Goal: Information Seeking & Learning: Learn about a topic

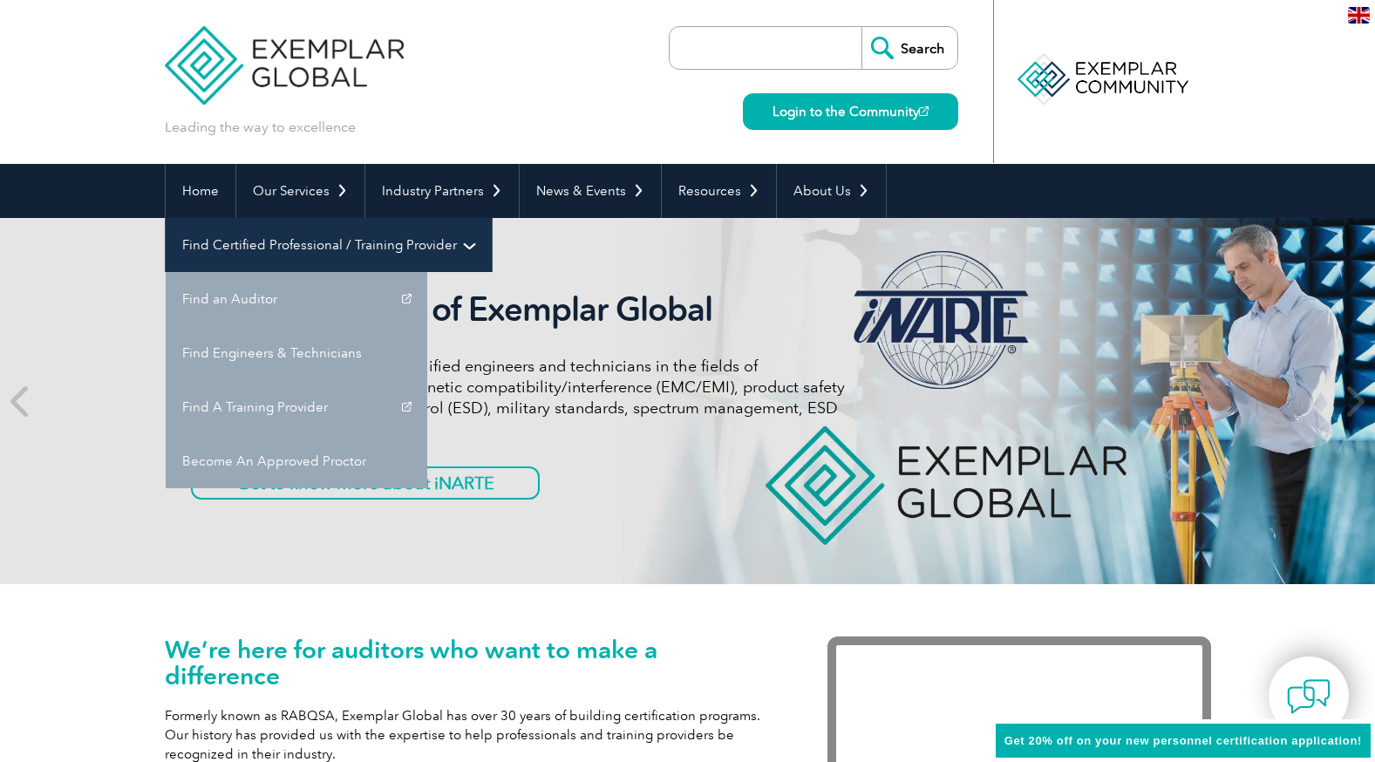
click at [492, 218] on link "Find Certified Professional / Training Provider" at bounding box center [329, 245] width 326 height 54
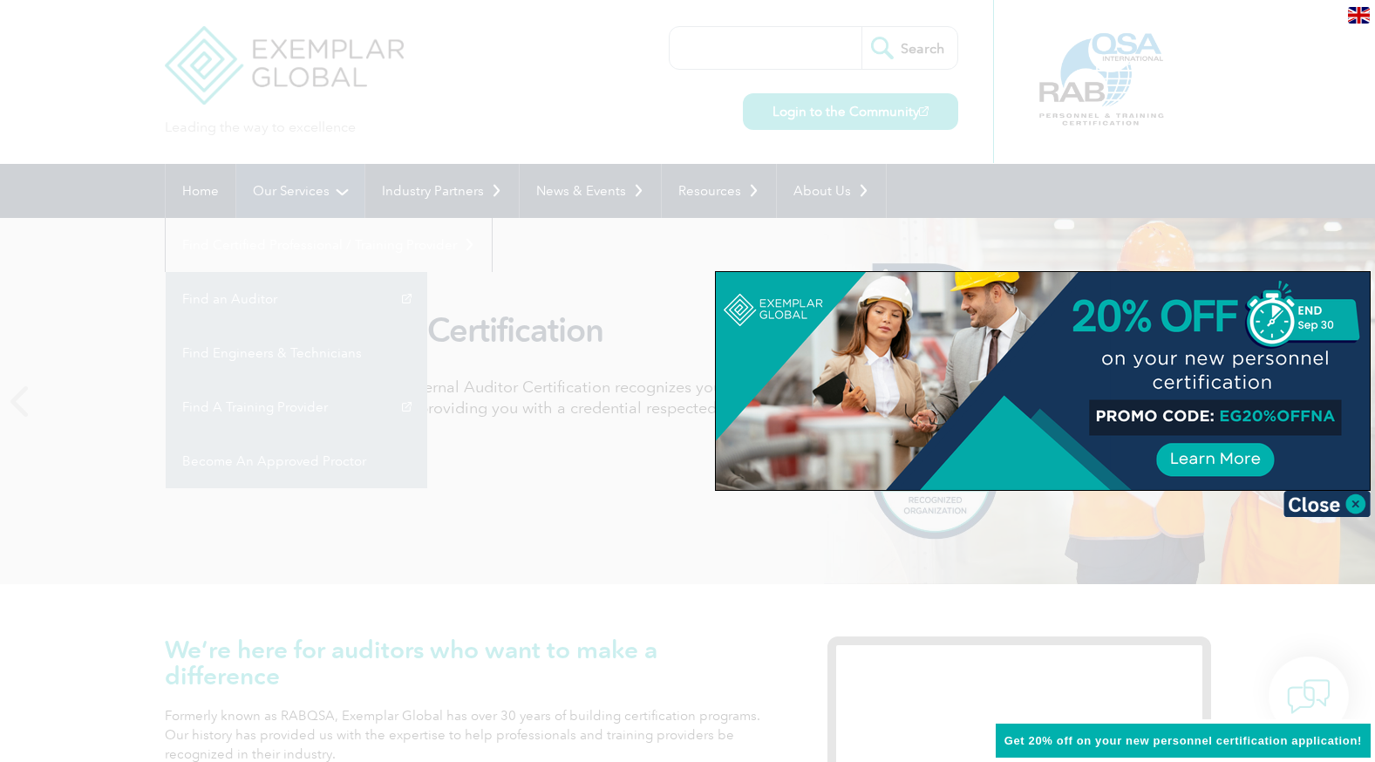
click at [284, 201] on div at bounding box center [687, 381] width 1375 height 762
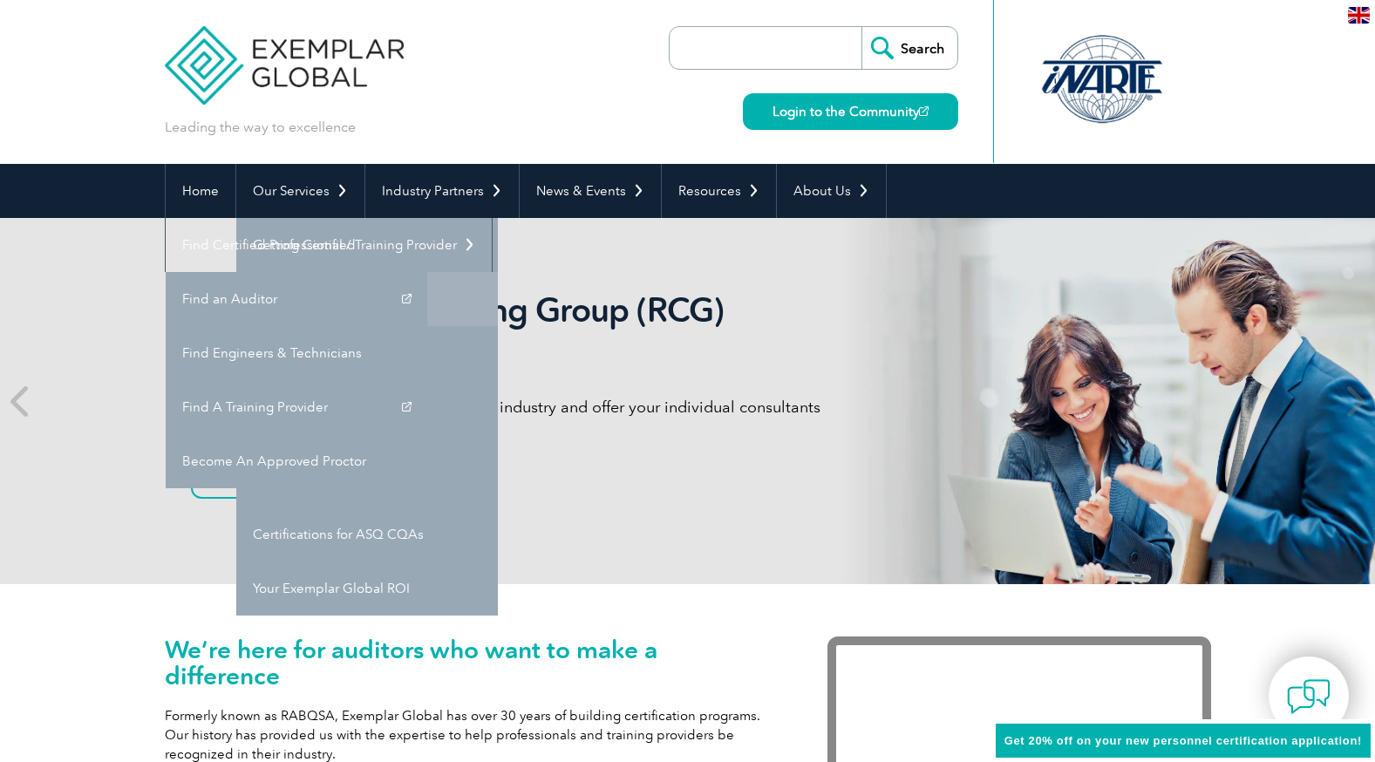
click at [368, 301] on link "Individual Certifications" at bounding box center [367, 299] width 262 height 54
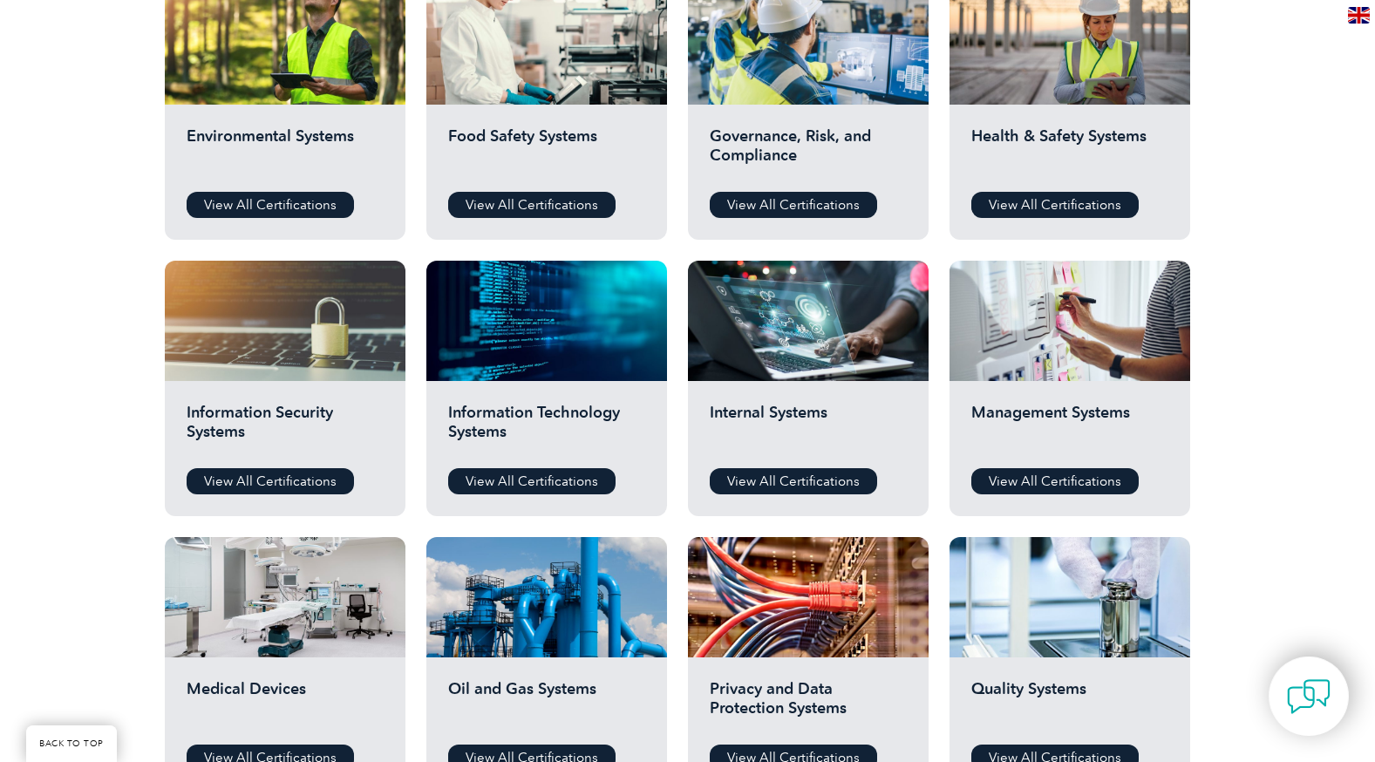
scroll to position [698, 0]
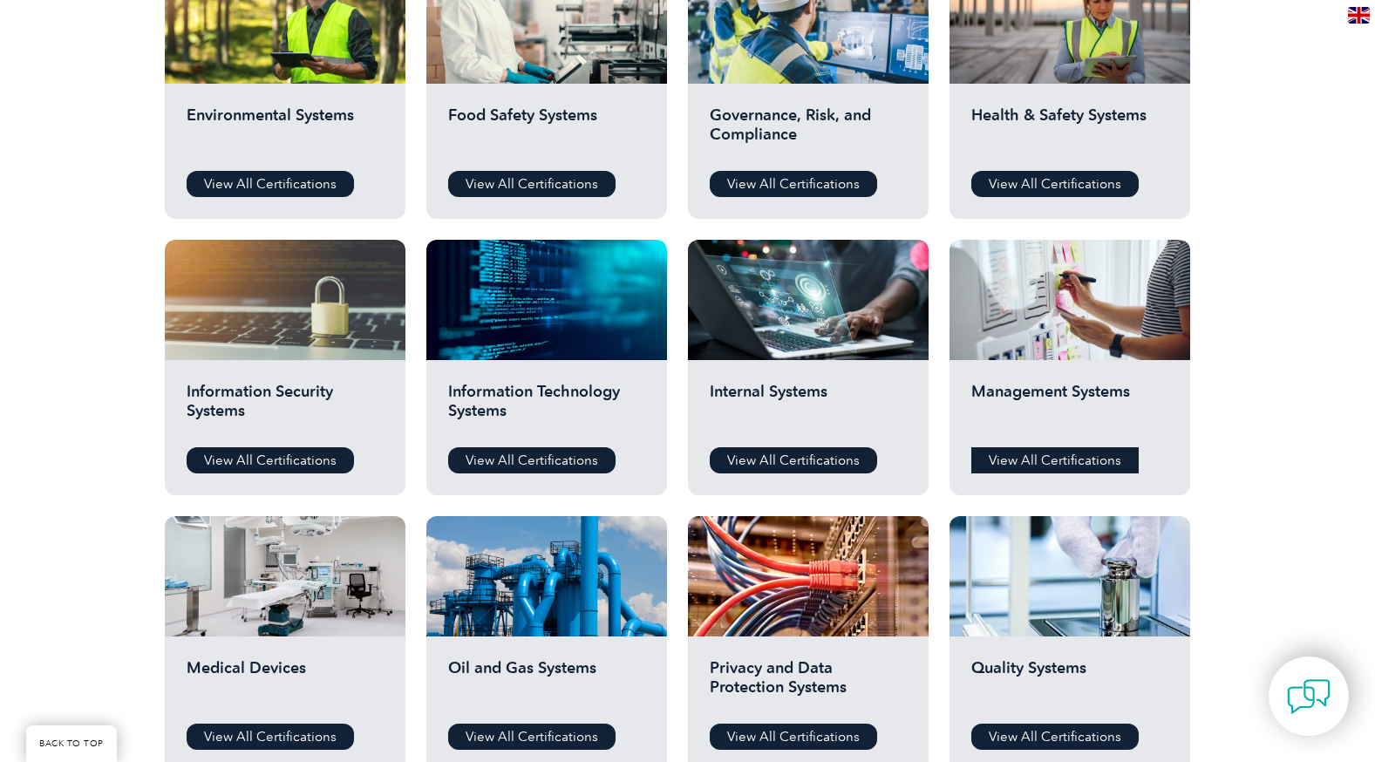
click at [1054, 460] on link "View All Certifications" at bounding box center [1055, 460] width 167 height 26
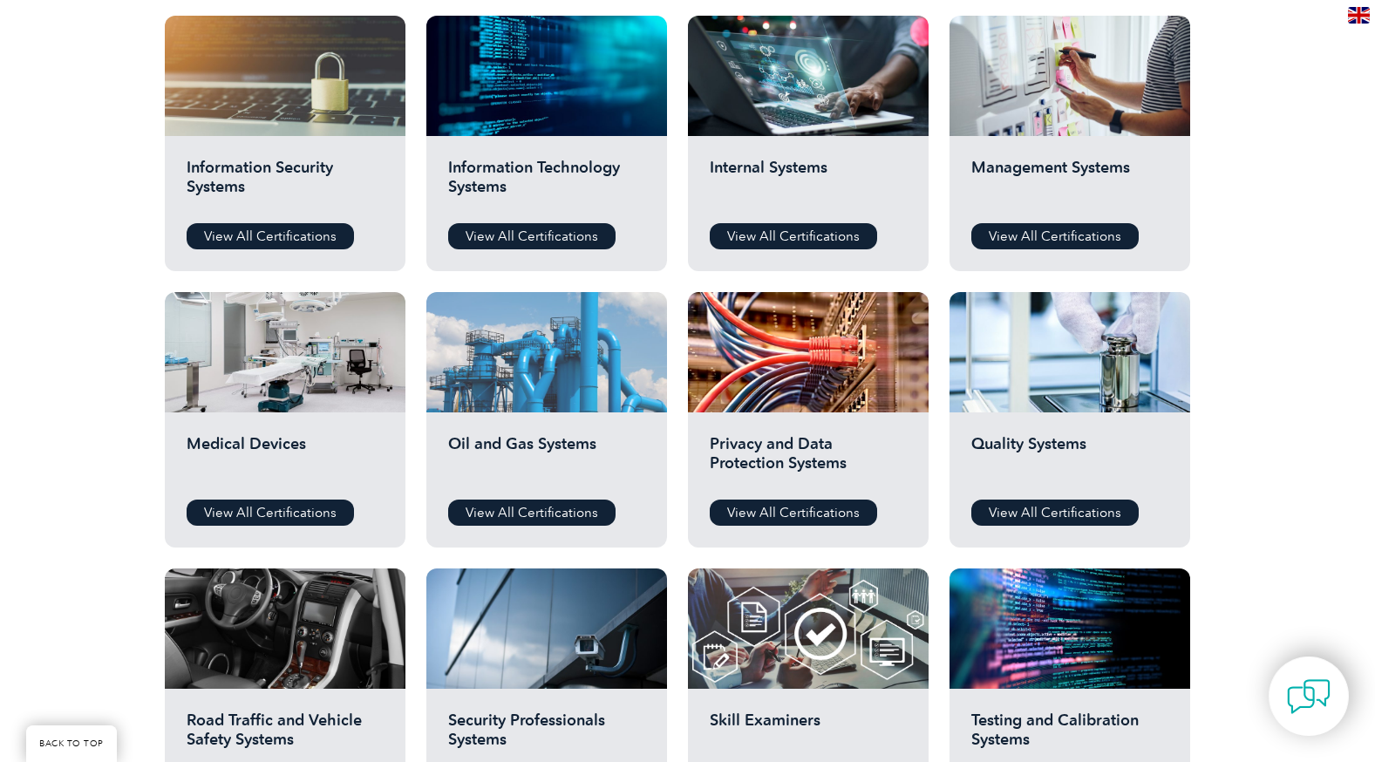
scroll to position [959, 0]
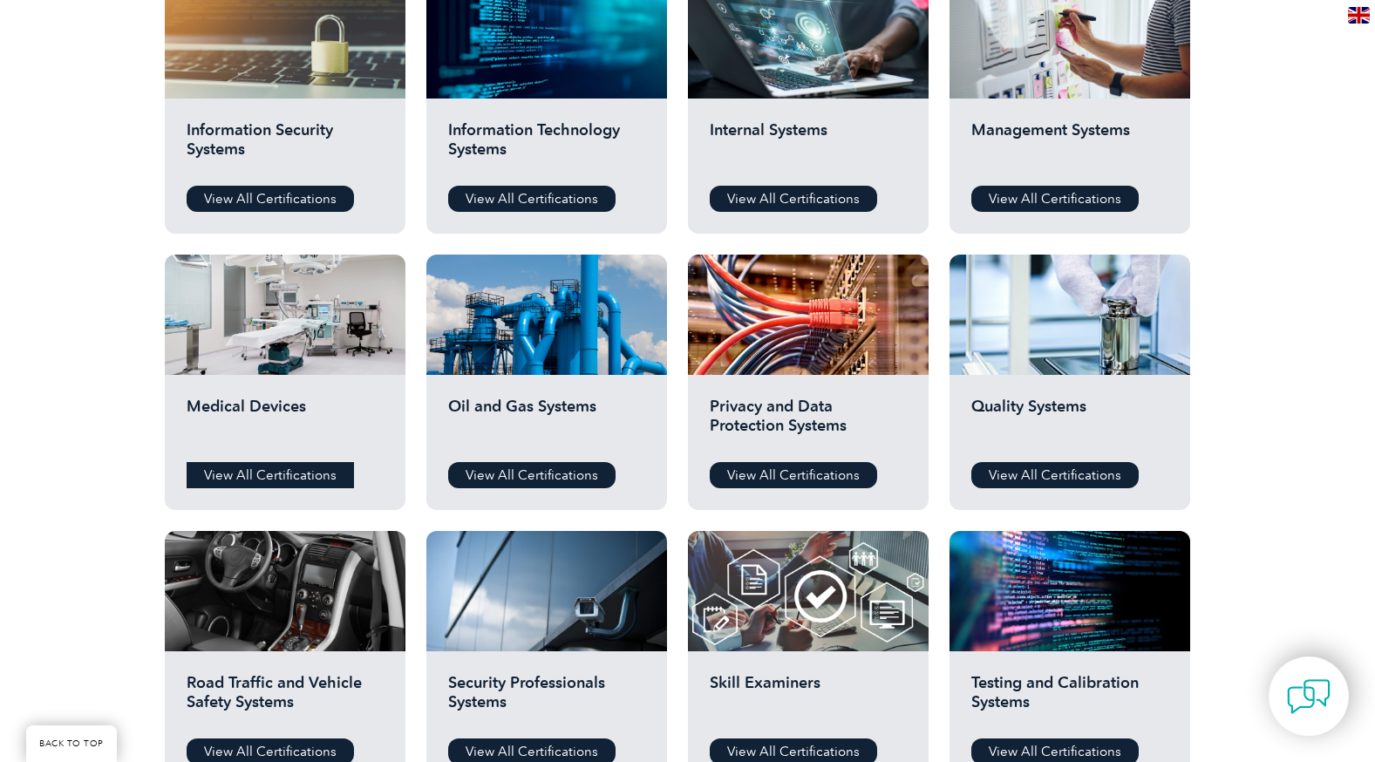
click at [264, 473] on link "View All Certifications" at bounding box center [270, 475] width 167 height 26
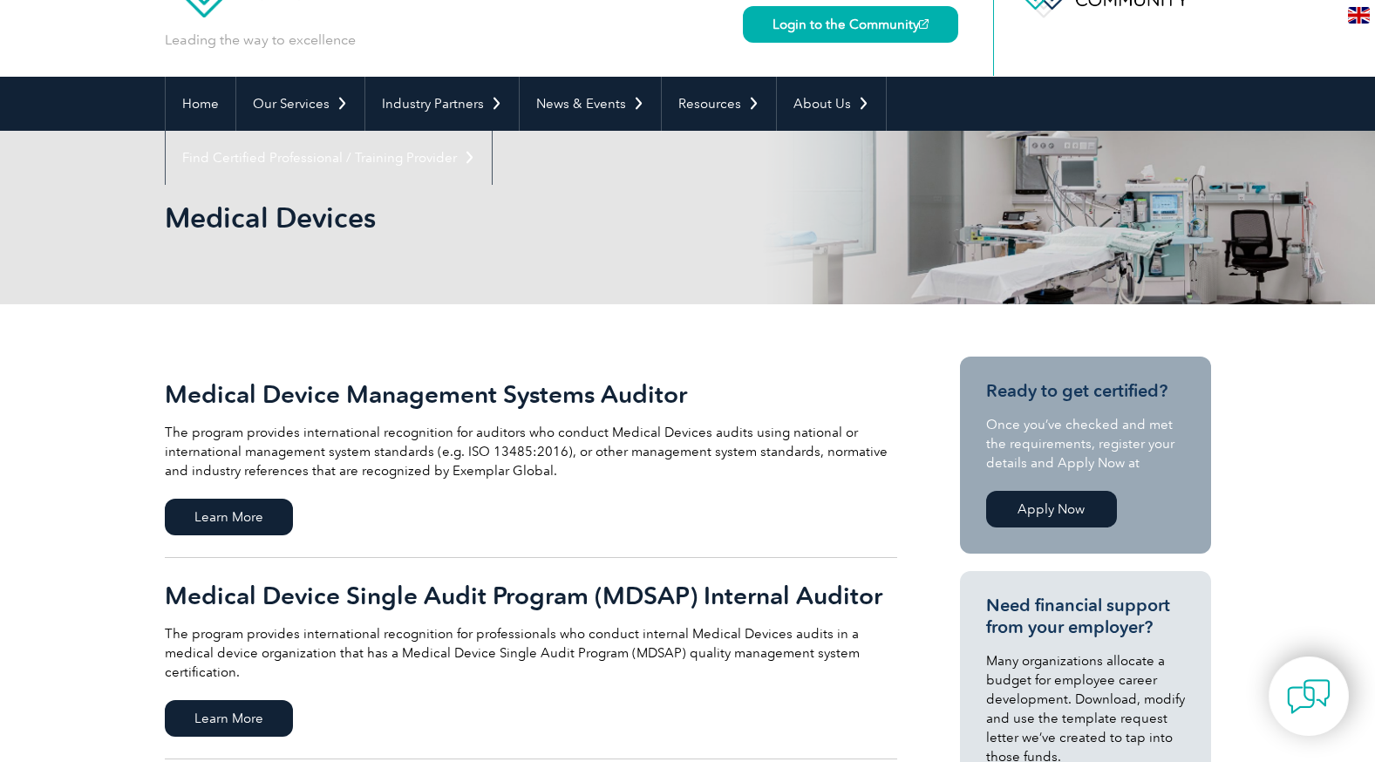
scroll to position [174, 0]
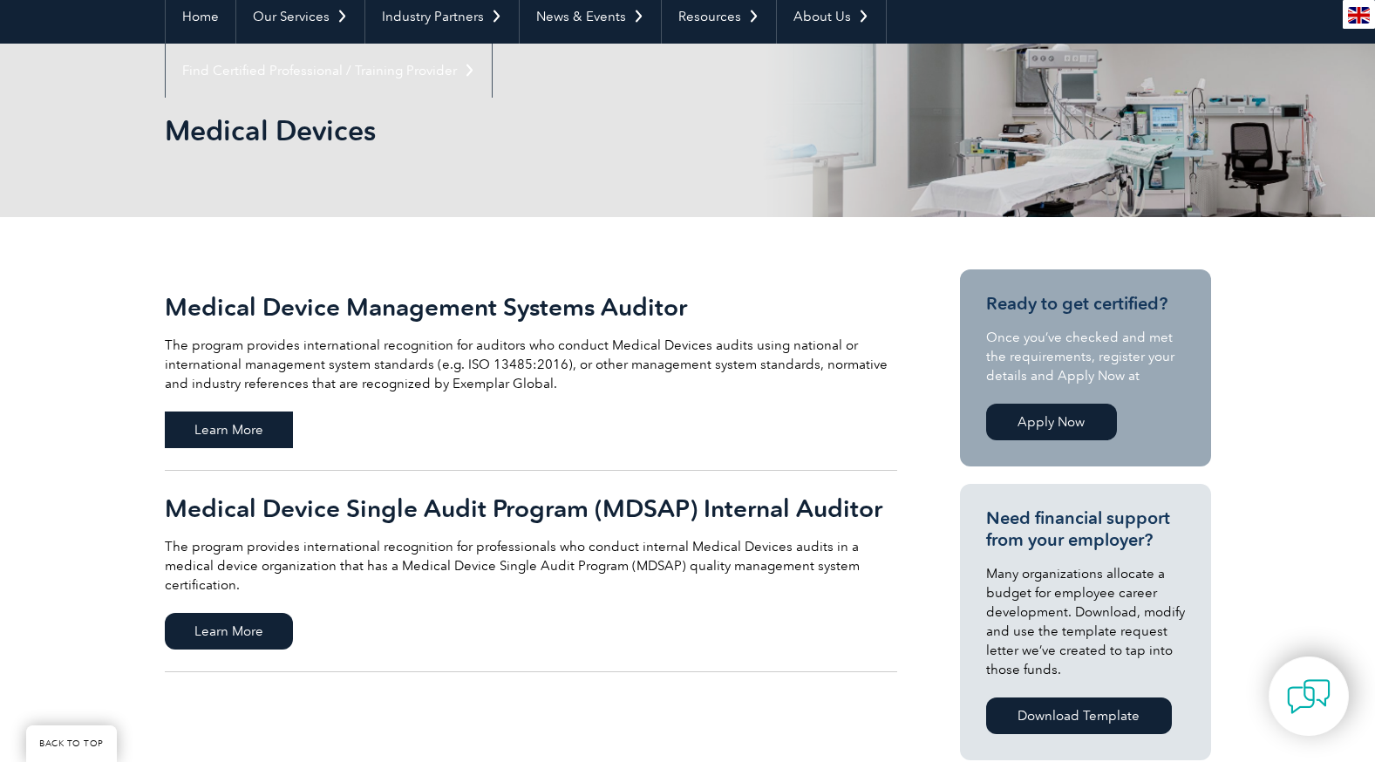
click at [243, 425] on span "Learn More" at bounding box center [229, 430] width 128 height 37
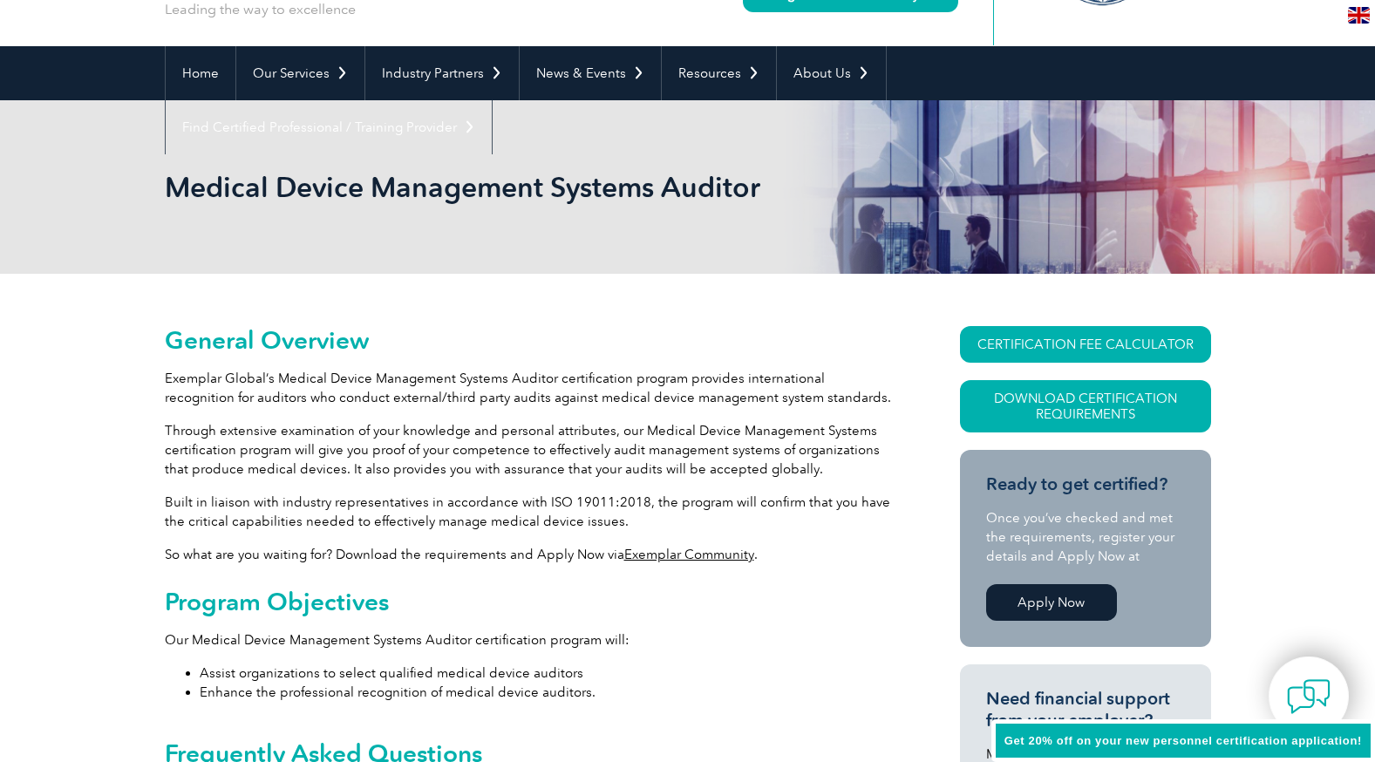
scroll to position [174, 0]
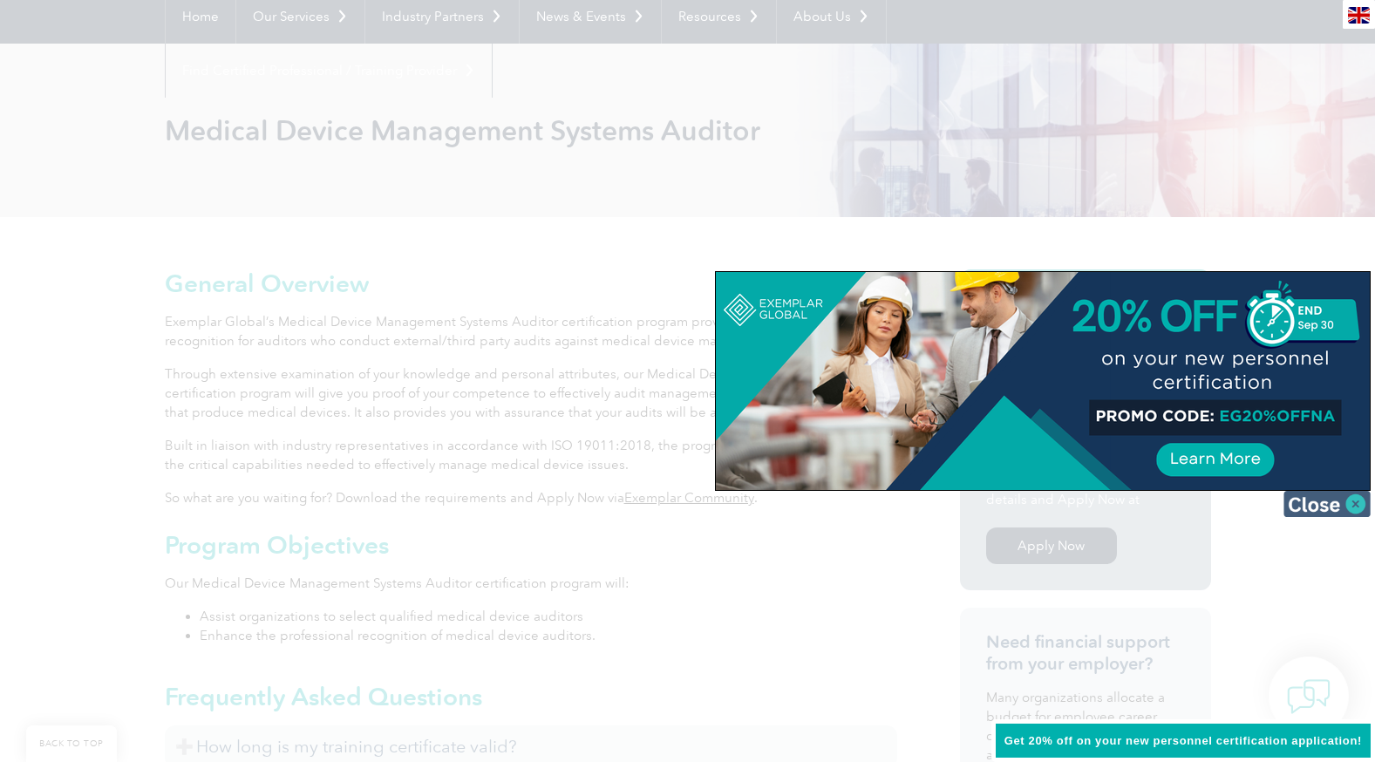
click at [1309, 503] on img at bounding box center [1327, 504] width 87 height 26
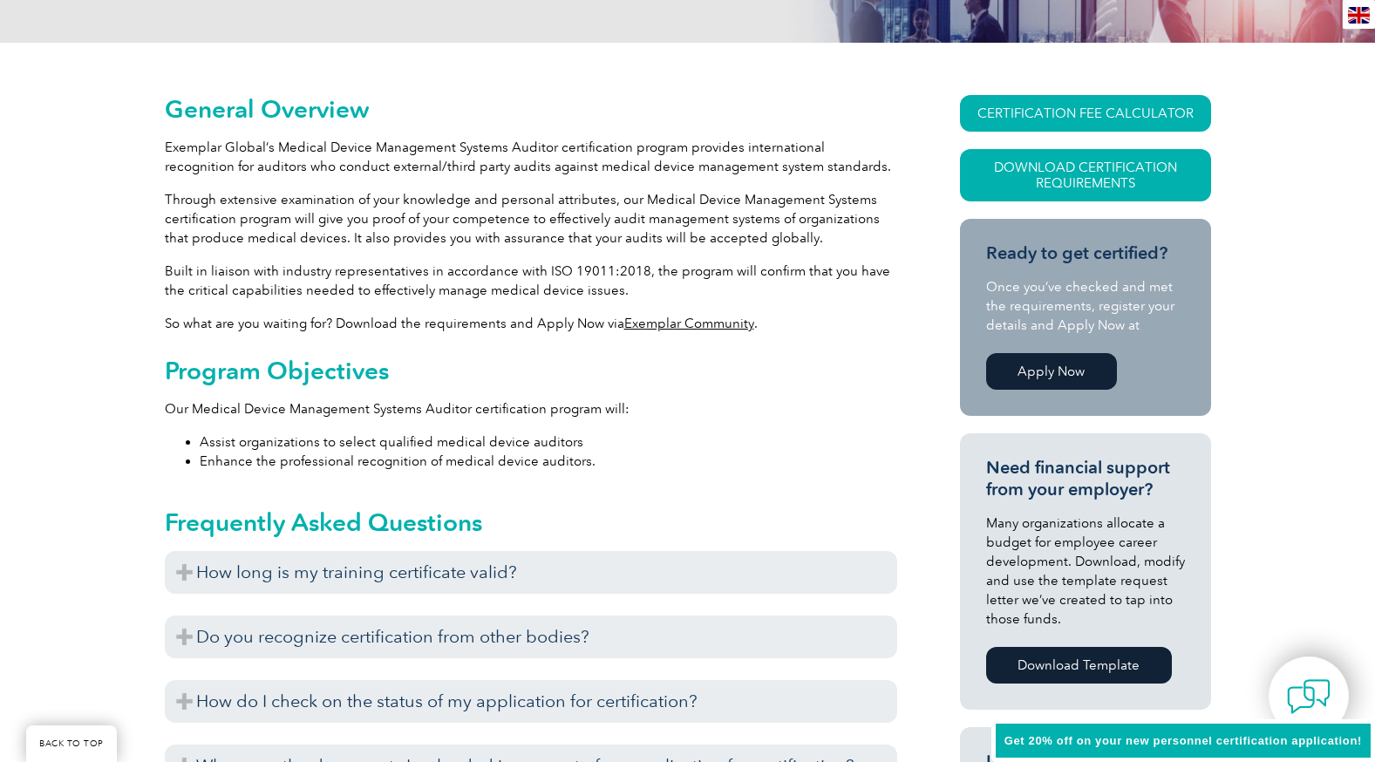
scroll to position [436, 0]
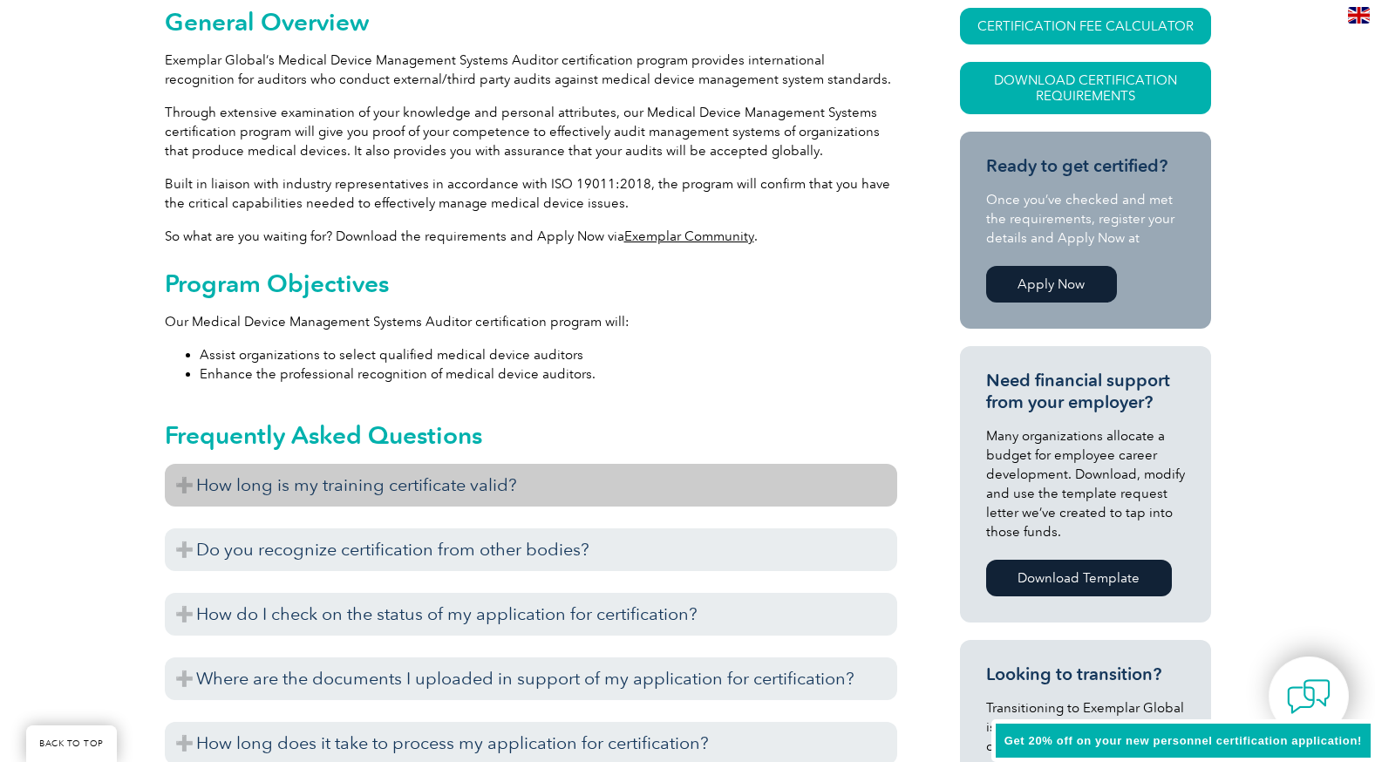
click at [451, 485] on h3 "How long is my training certificate valid?" at bounding box center [531, 485] width 733 height 43
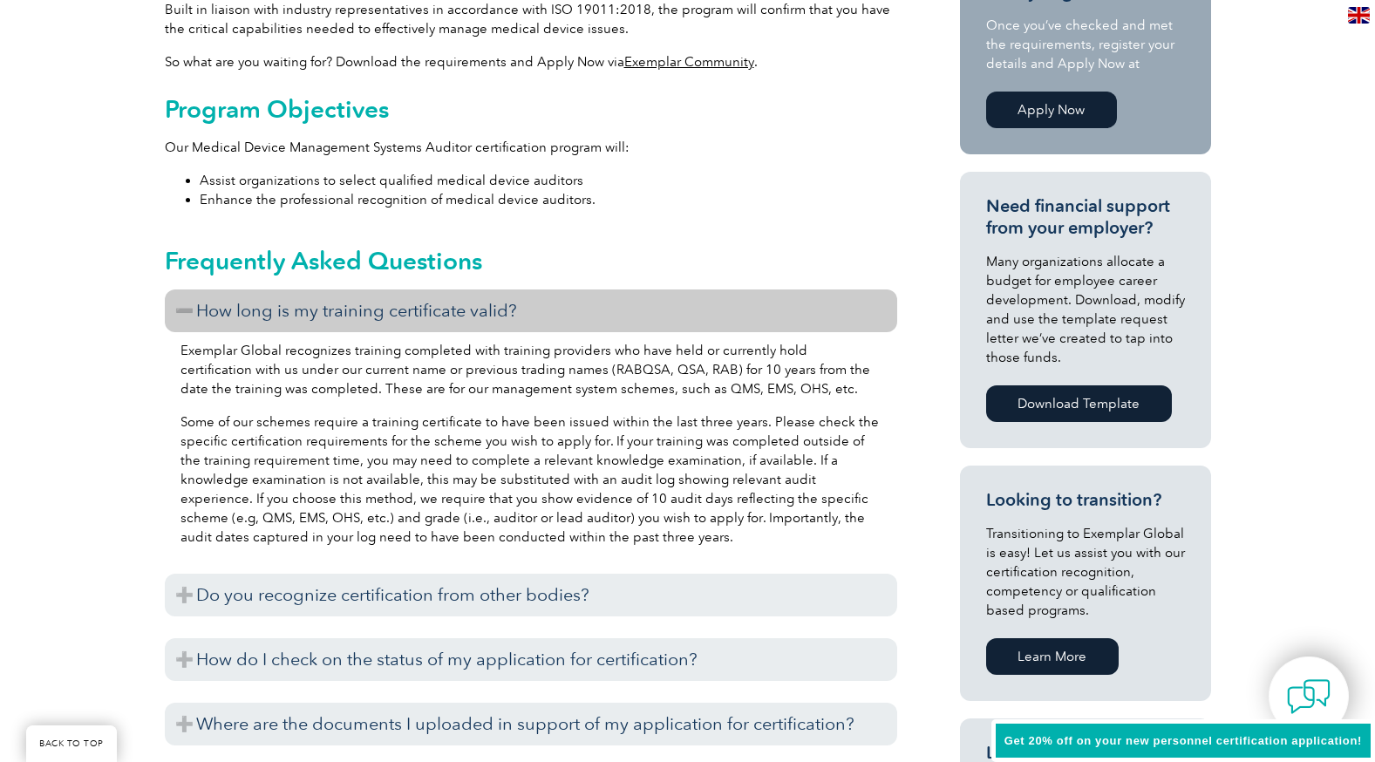
scroll to position [698, 0]
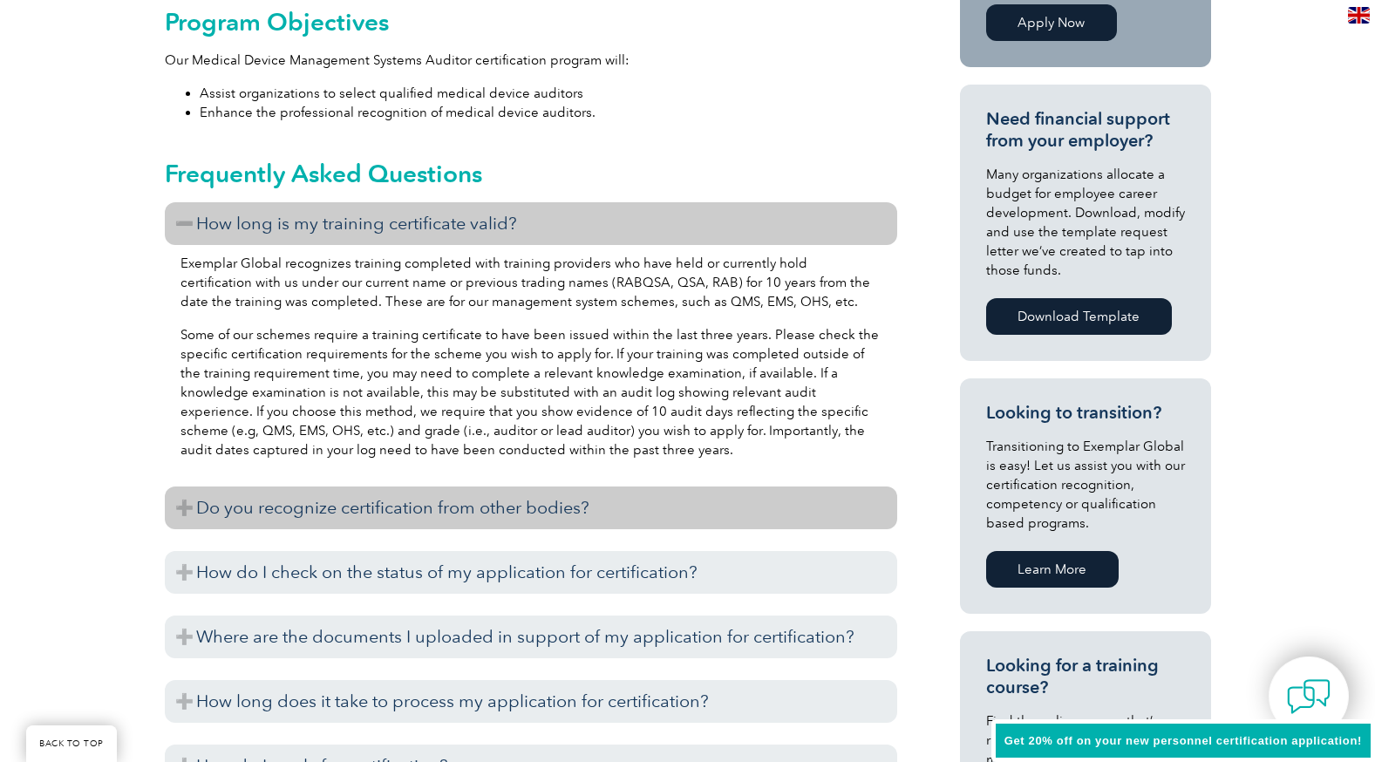
click at [569, 502] on h3 "Do you recognize certification from other bodies?" at bounding box center [531, 508] width 733 height 43
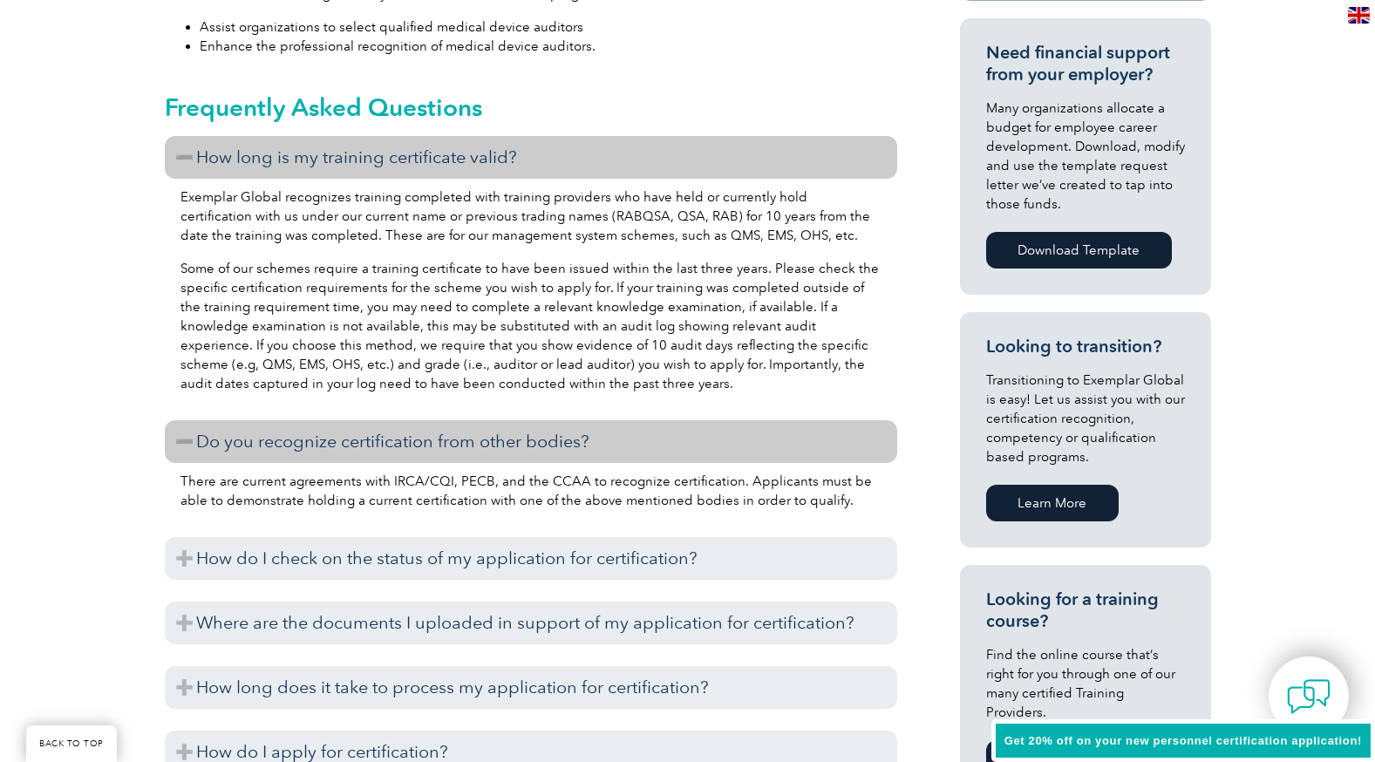
scroll to position [785, 0]
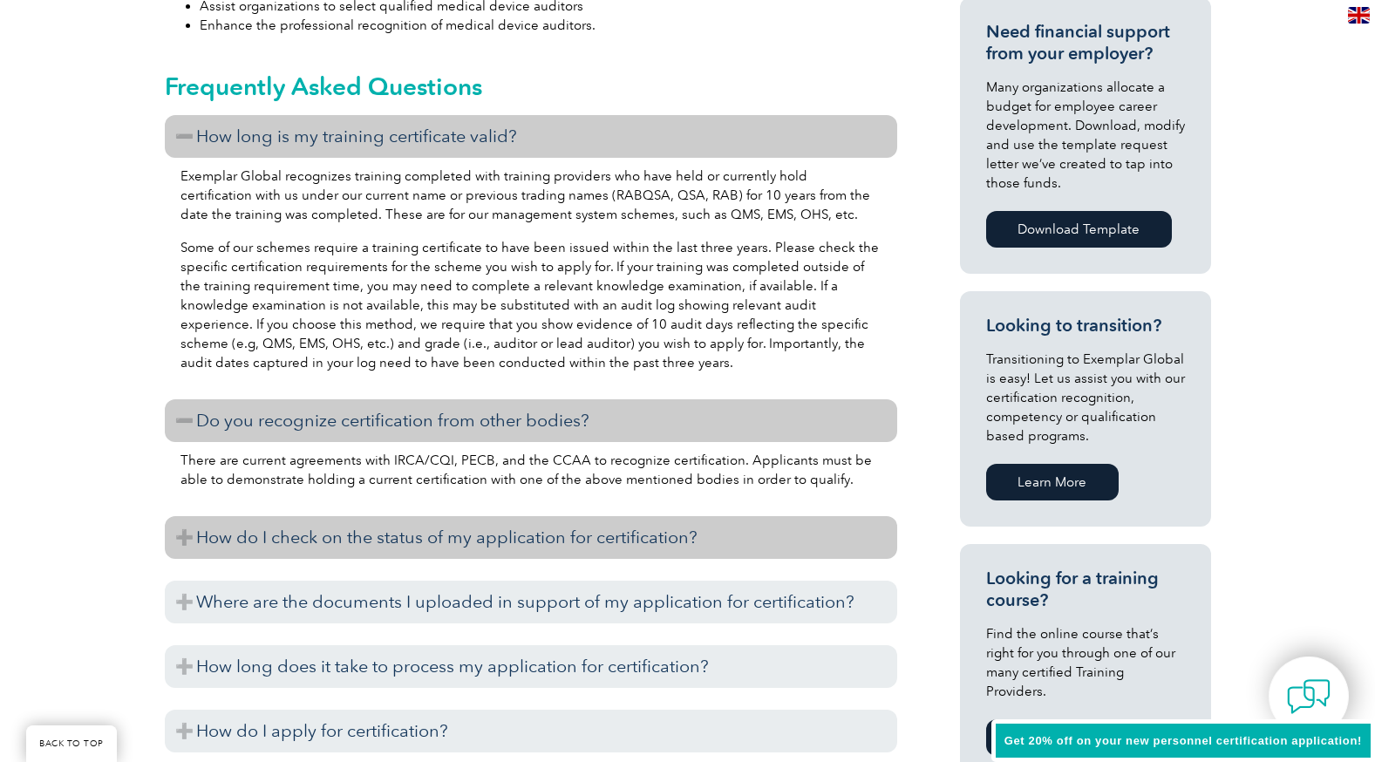
click at [510, 536] on h3 "How do I check on the status of my application for certification?" at bounding box center [531, 537] width 733 height 43
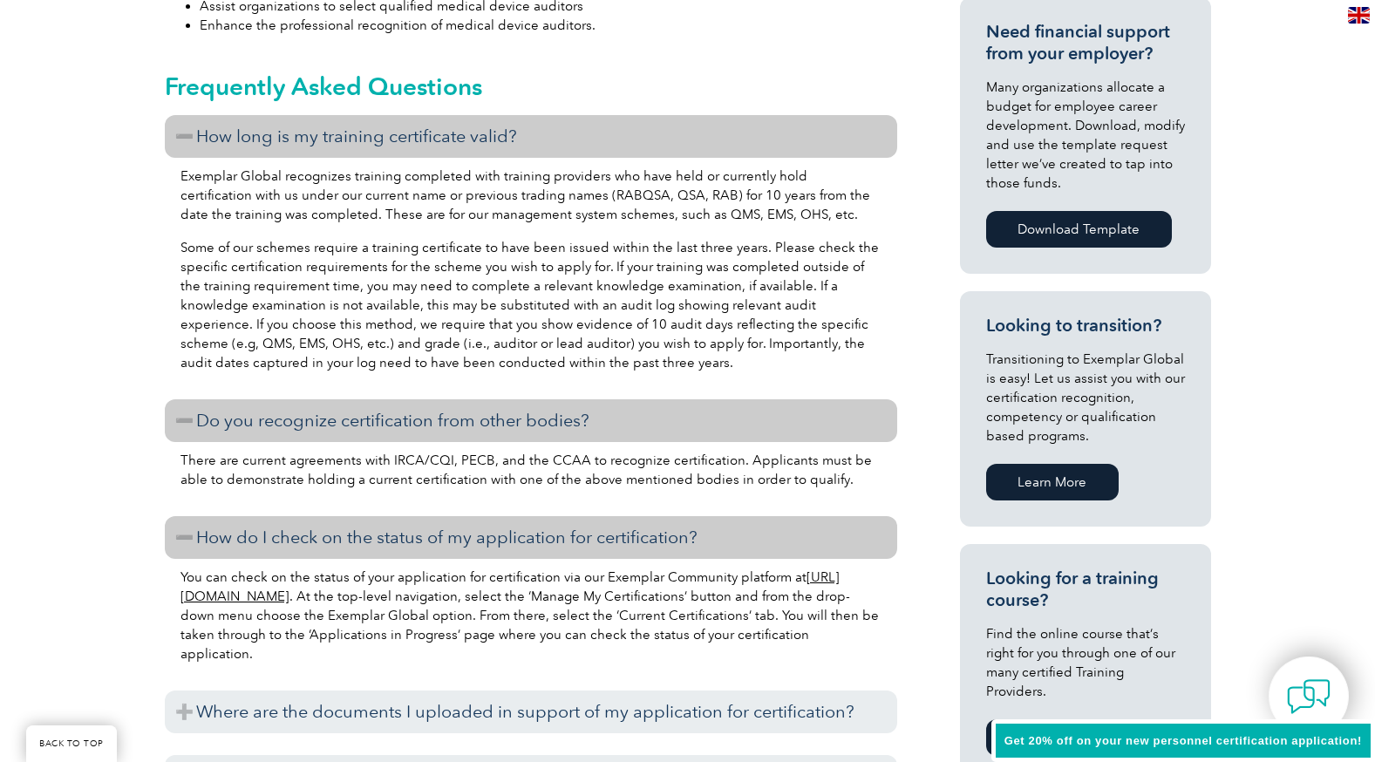
scroll to position [872, 0]
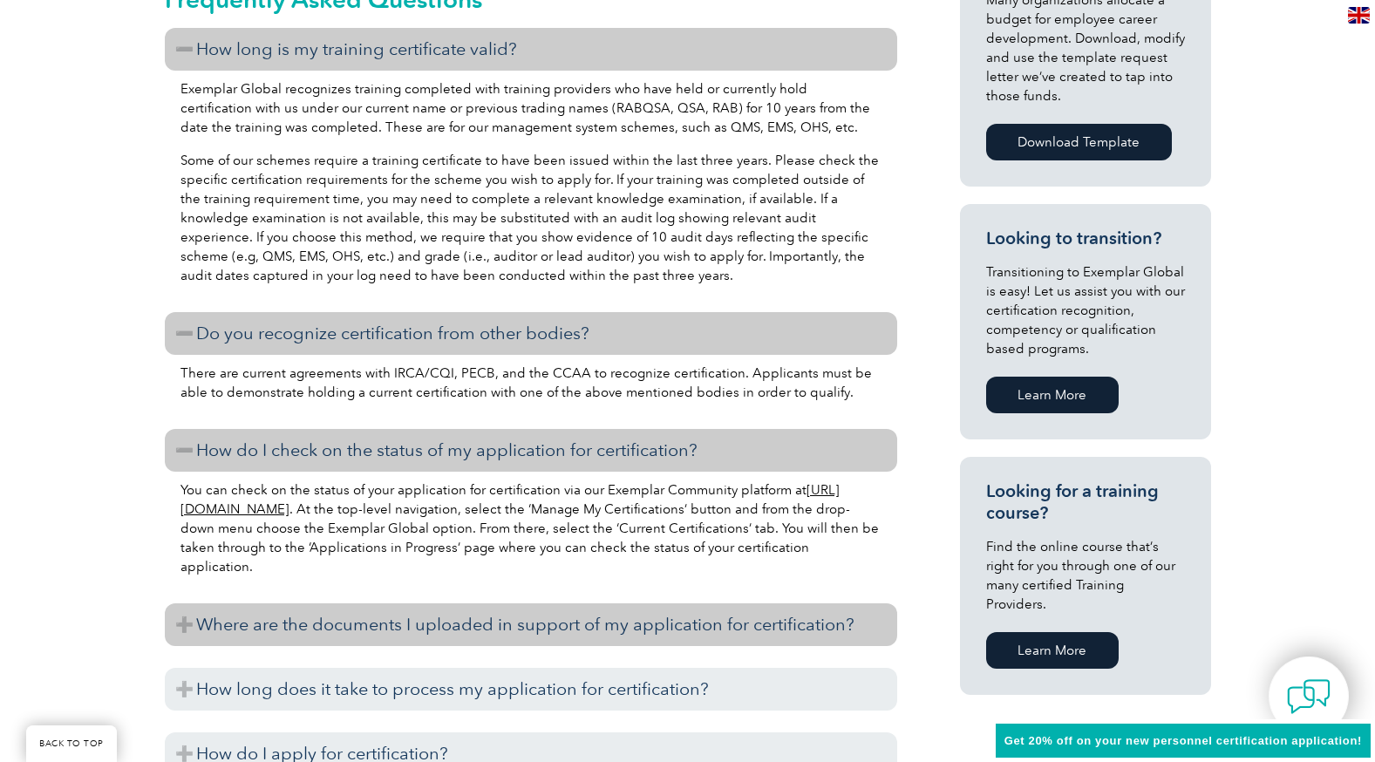
click at [527, 618] on h3 "Where are the documents I uploaded in support of my application for certificati…" at bounding box center [531, 625] width 733 height 43
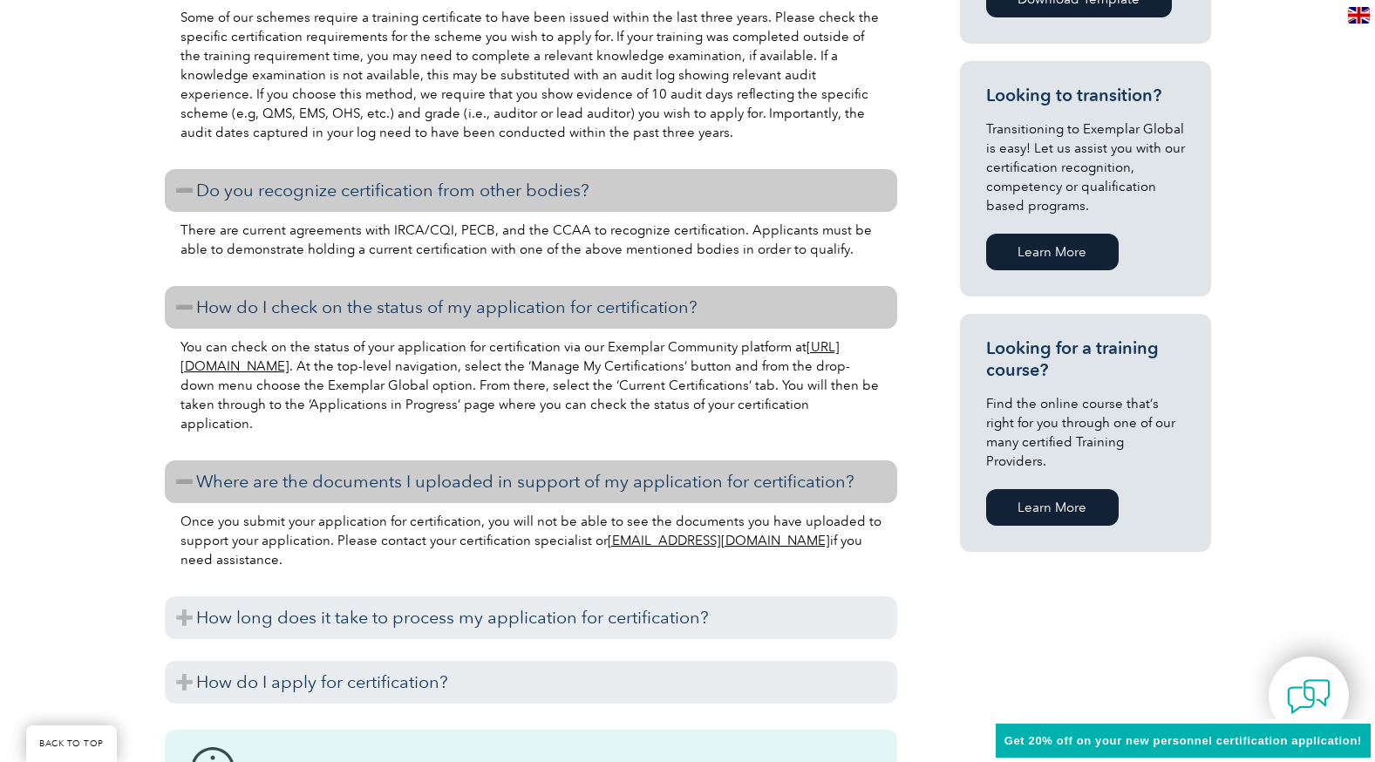
scroll to position [1047, 0]
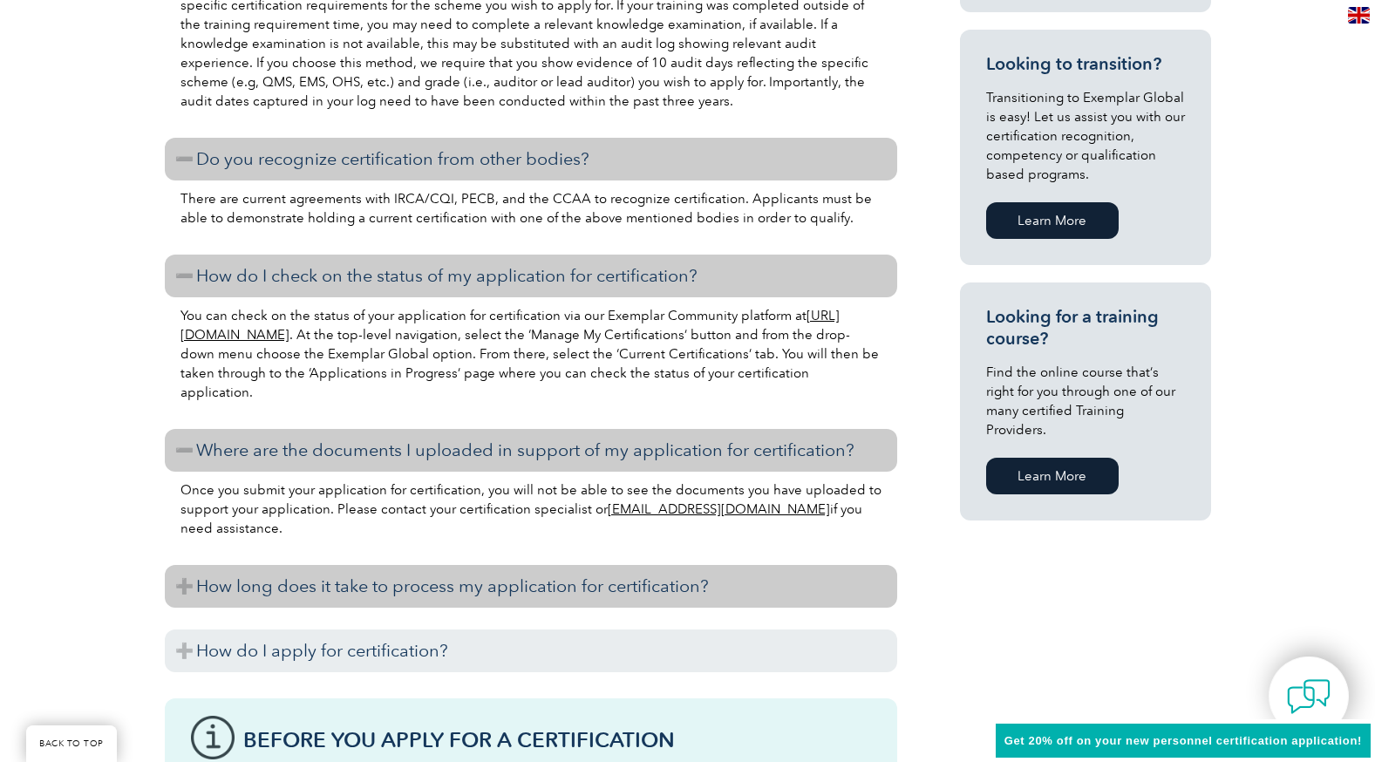
click at [535, 589] on h3 "How long does it take to process my application for certification?" at bounding box center [531, 586] width 733 height 43
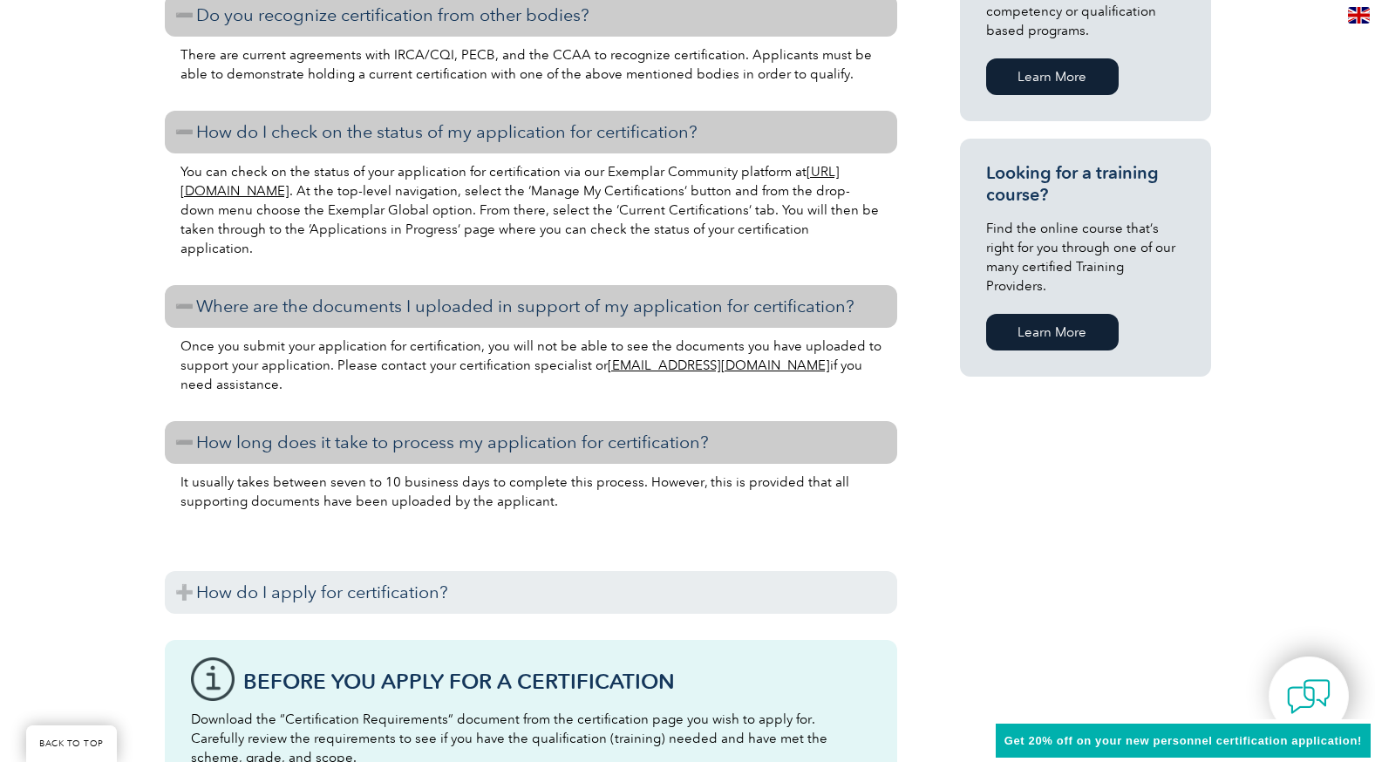
scroll to position [1221, 0]
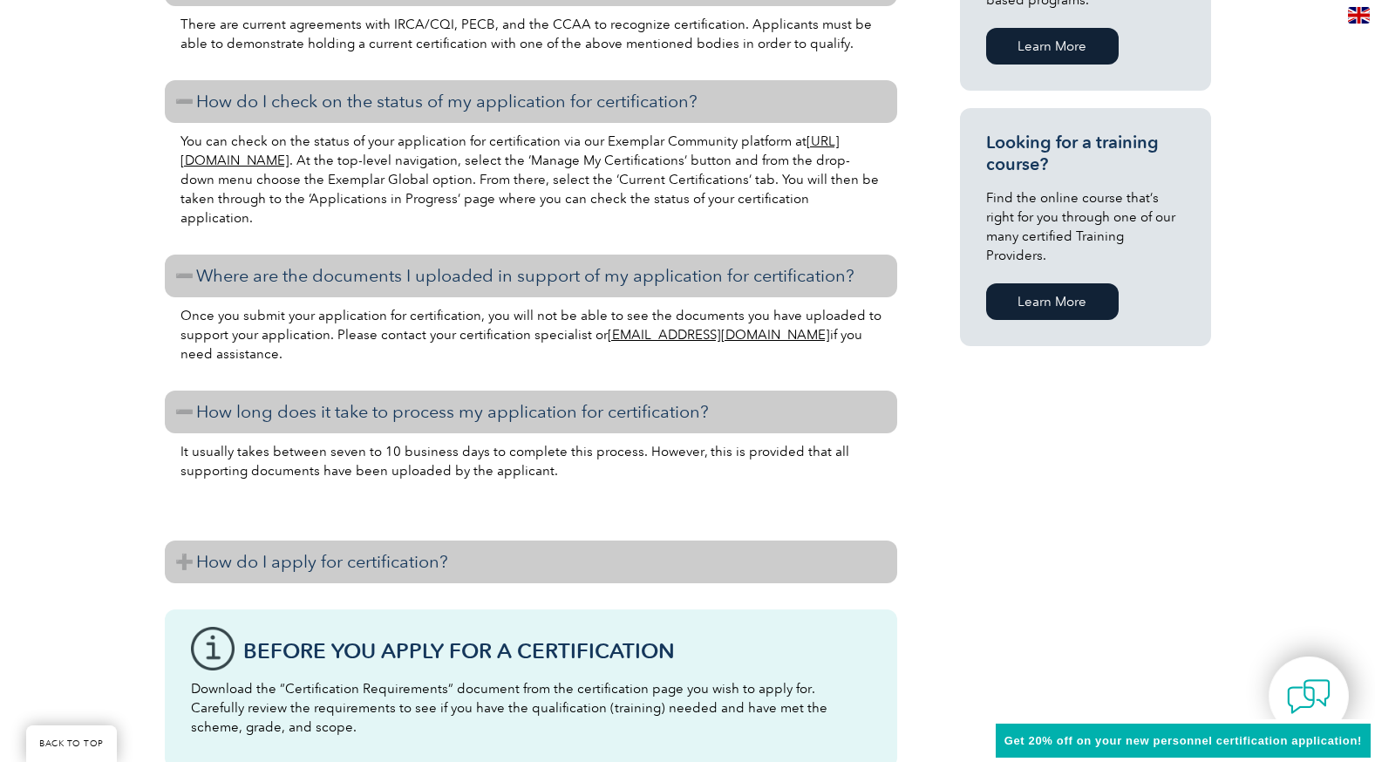
click at [358, 552] on h3 "How do I apply for certification?" at bounding box center [531, 562] width 733 height 43
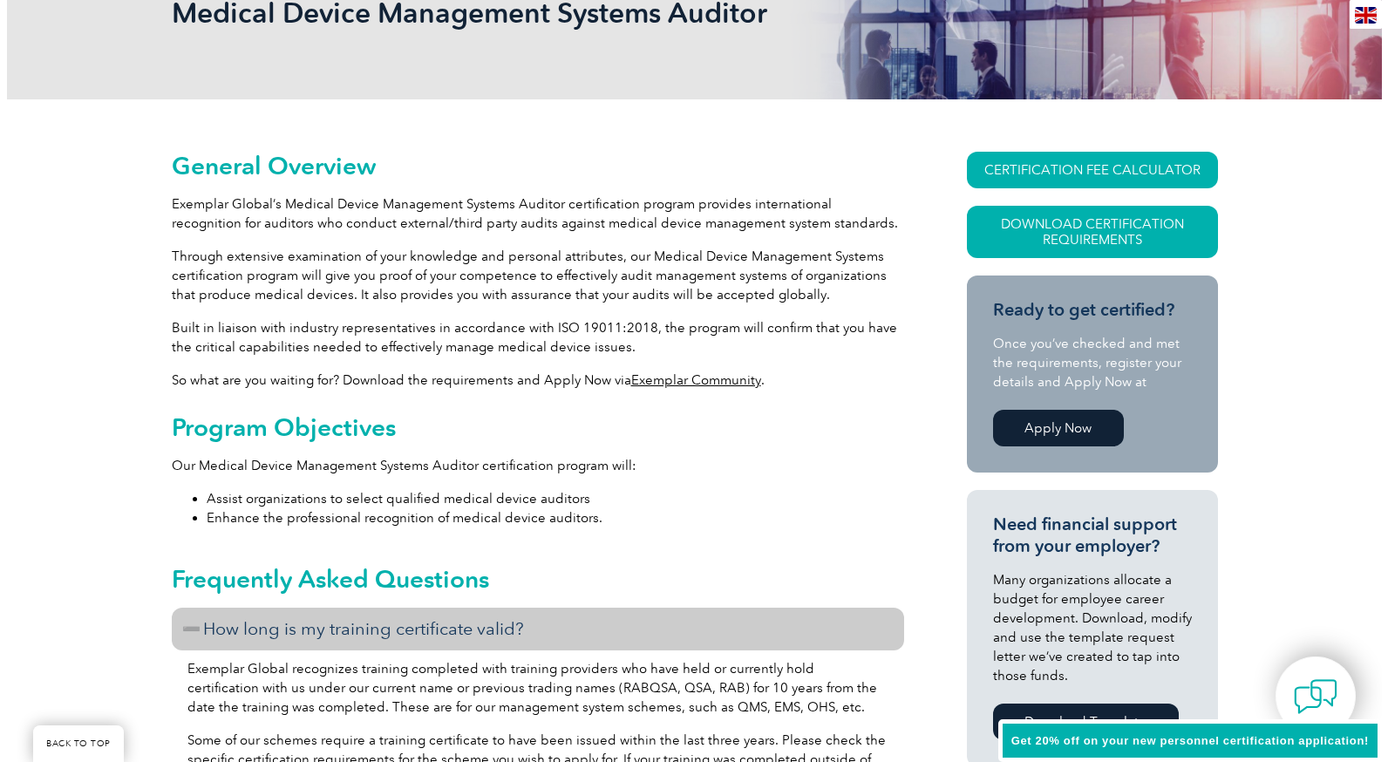
scroll to position [262, 0]
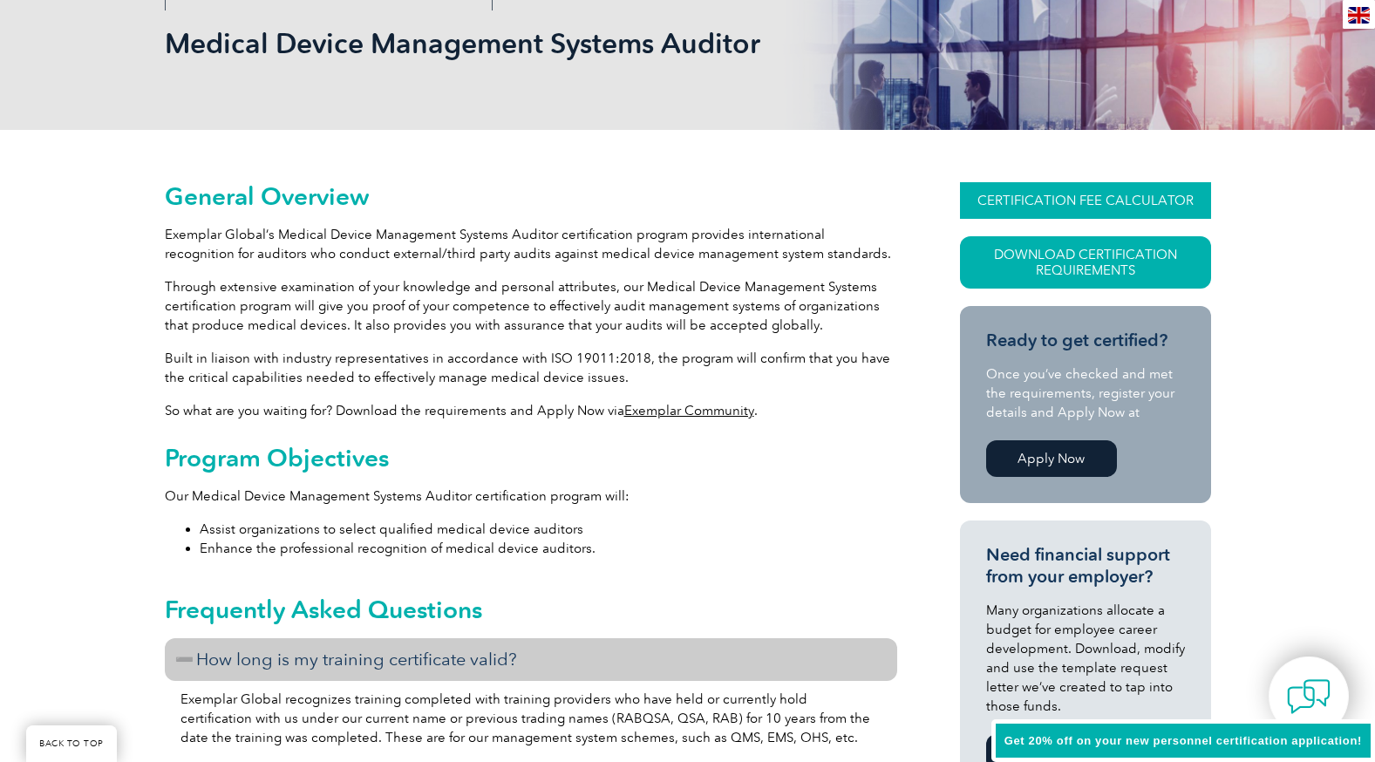
click at [1101, 193] on link "CERTIFICATION FEE CALCULATOR" at bounding box center [1085, 200] width 251 height 37
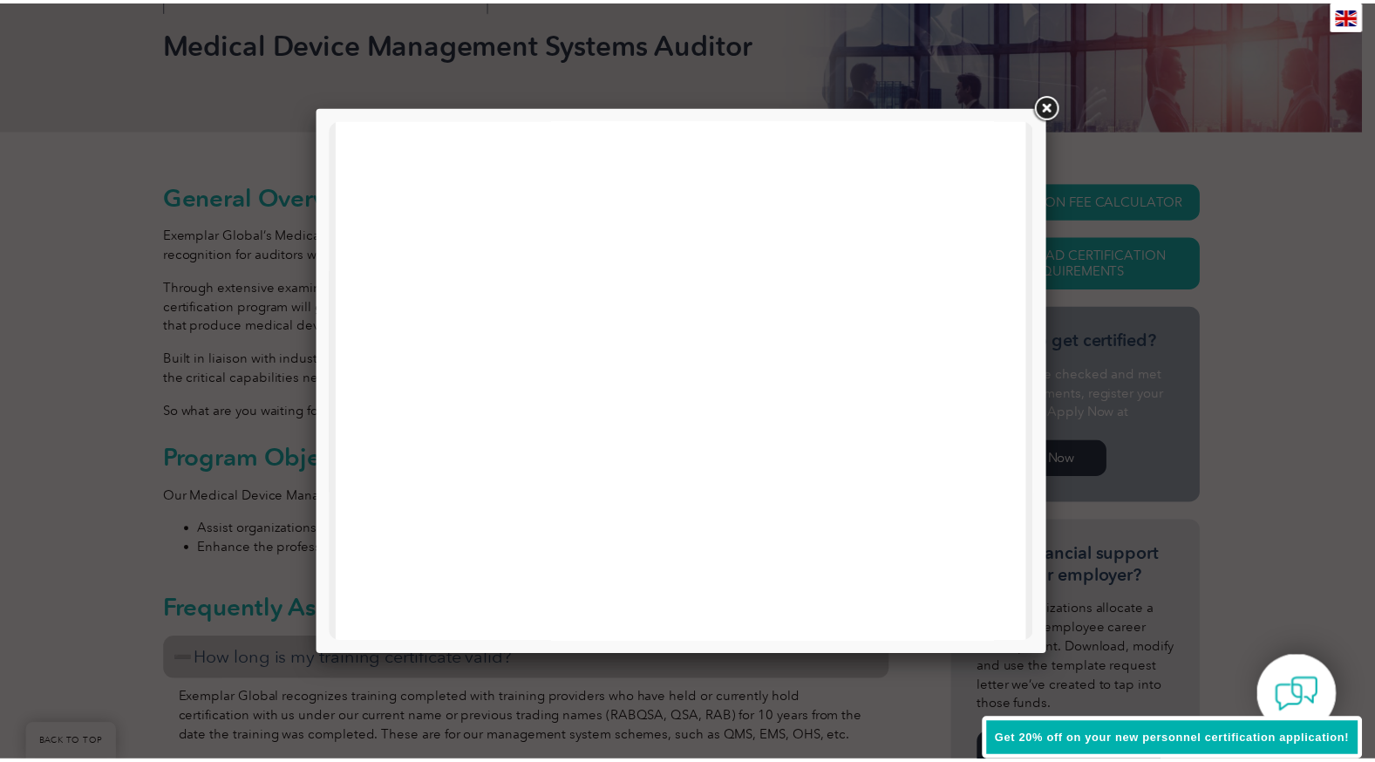
scroll to position [658, 0]
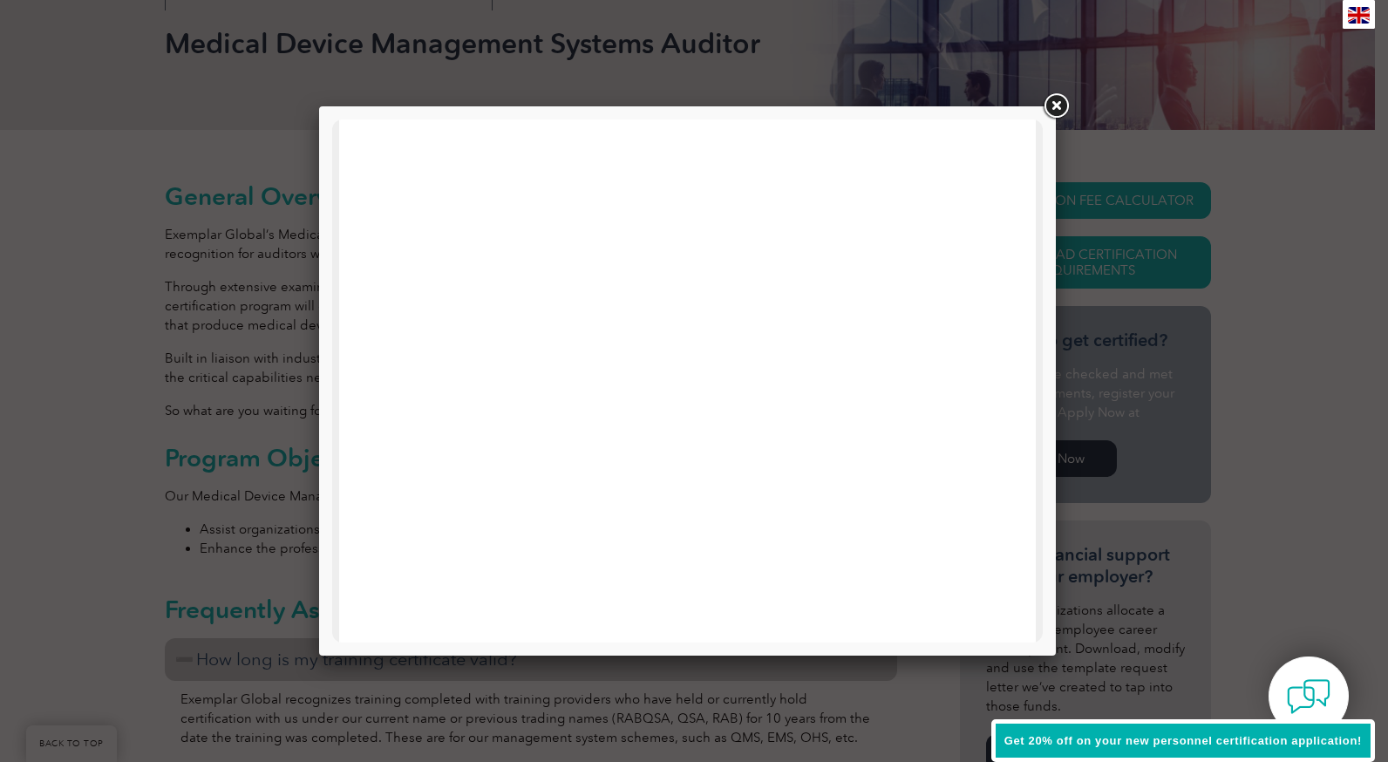
click at [1060, 100] on link at bounding box center [1055, 106] width 31 height 31
